Goal: Check status

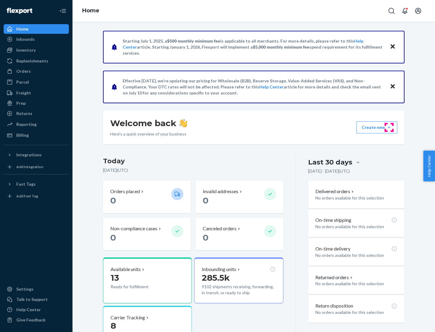
click at [389, 127] on button "Create new Create new inbound Create new order Create new product" at bounding box center [376, 127] width 41 height 12
click at [25, 39] on div "Inbounds" at bounding box center [25, 39] width 18 height 6
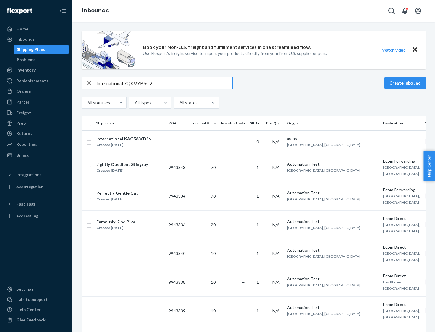
type input "International 7QKVYB5C29"
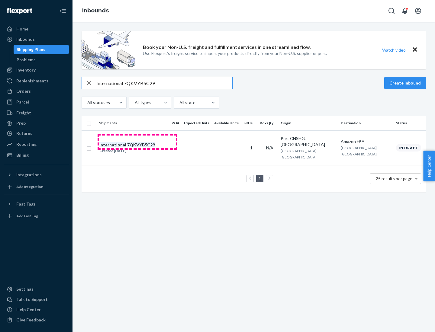
click at [137, 148] on div "Created [DATE]" at bounding box center [127, 151] width 56 height 6
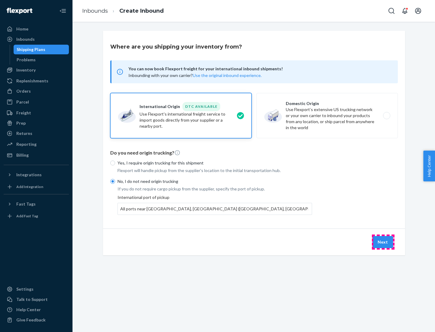
click at [383, 242] on button "Next" at bounding box center [382, 242] width 21 height 12
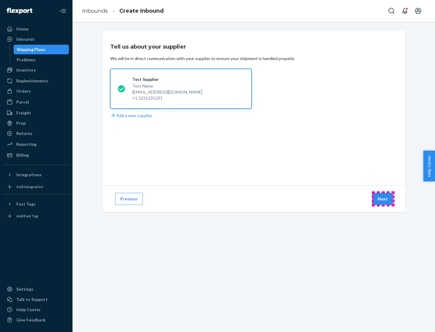
click at [383, 199] on button "Next" at bounding box center [382, 199] width 21 height 12
